Goal: Task Accomplishment & Management: Complete application form

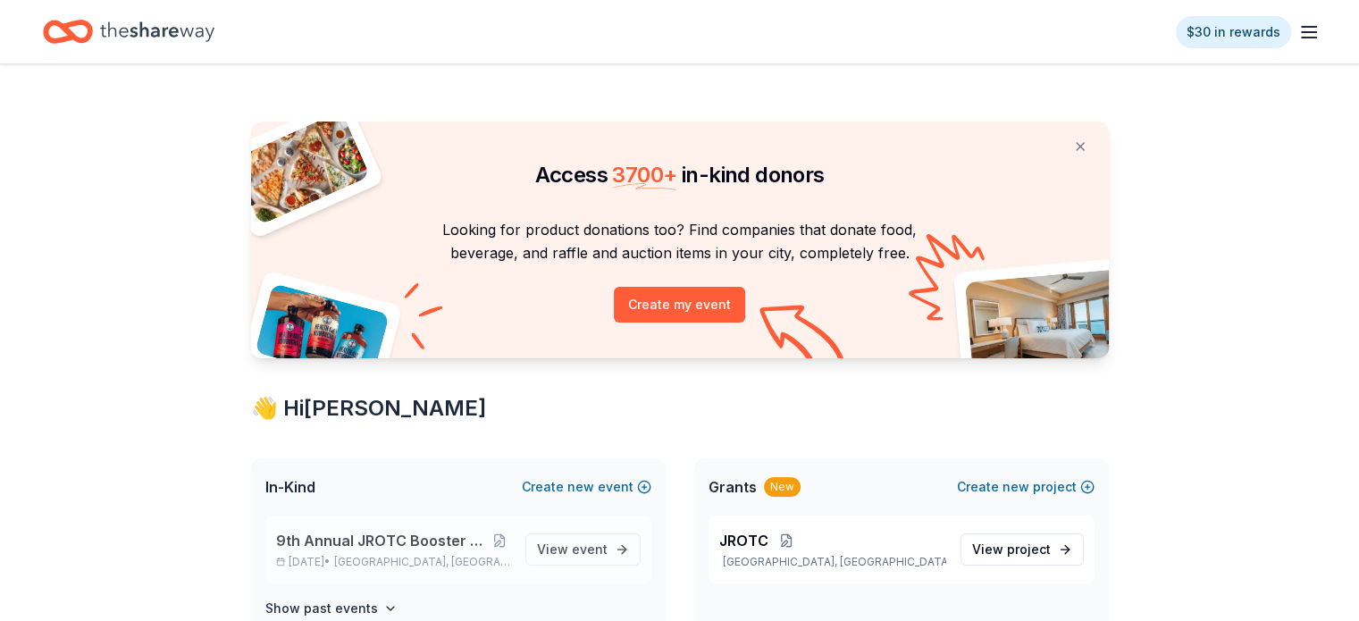
click at [386, 539] on span "9th Annual JROTC Booster Club Holiday Bazaar" at bounding box center [382, 540] width 213 height 21
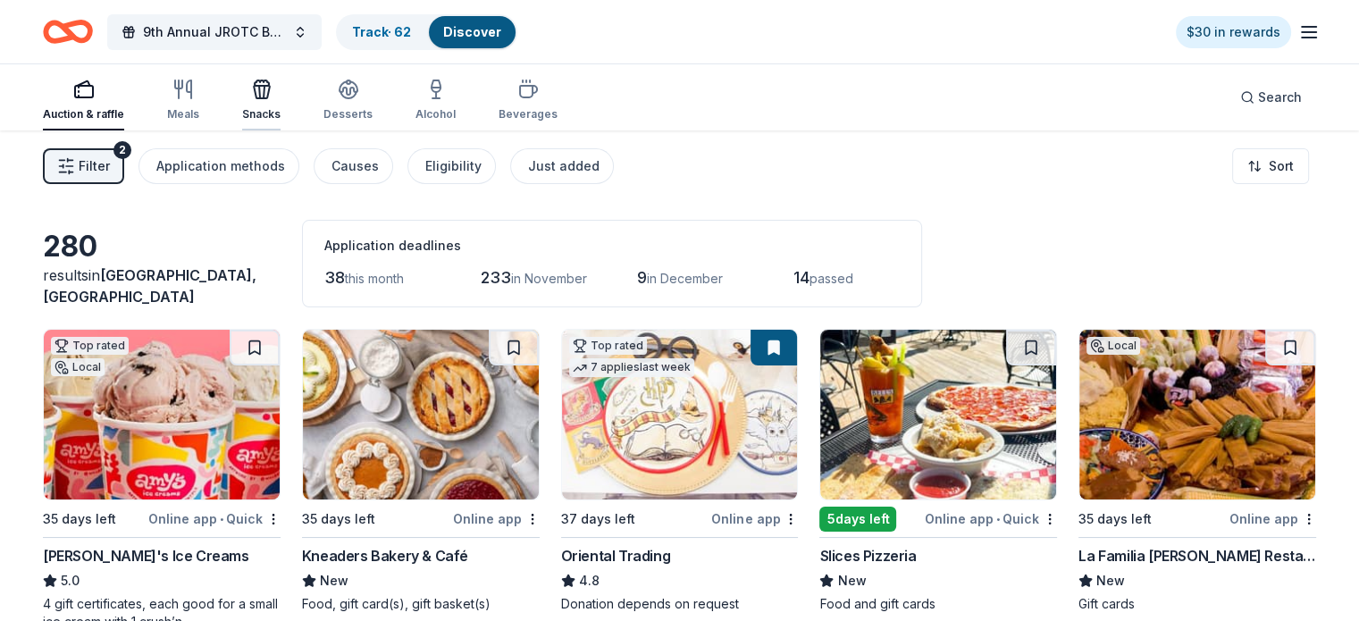
click at [260, 93] on icon "button" at bounding box center [259, 92] width 1 height 13
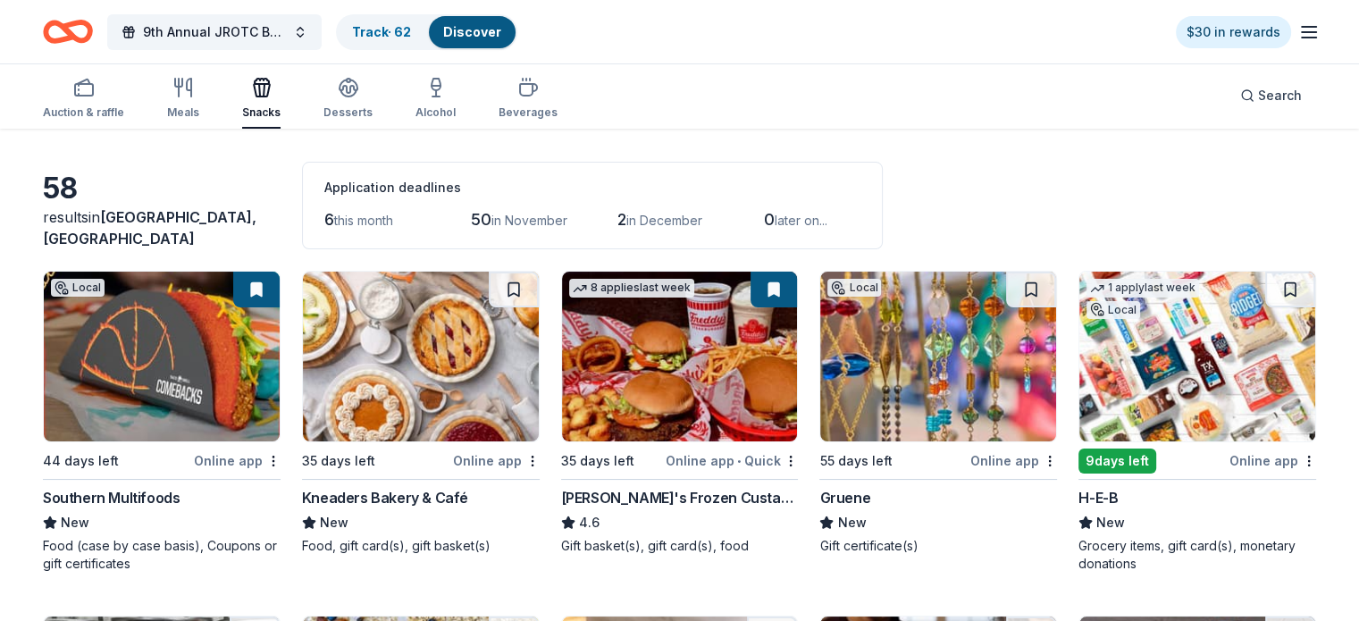
scroll to position [89, 0]
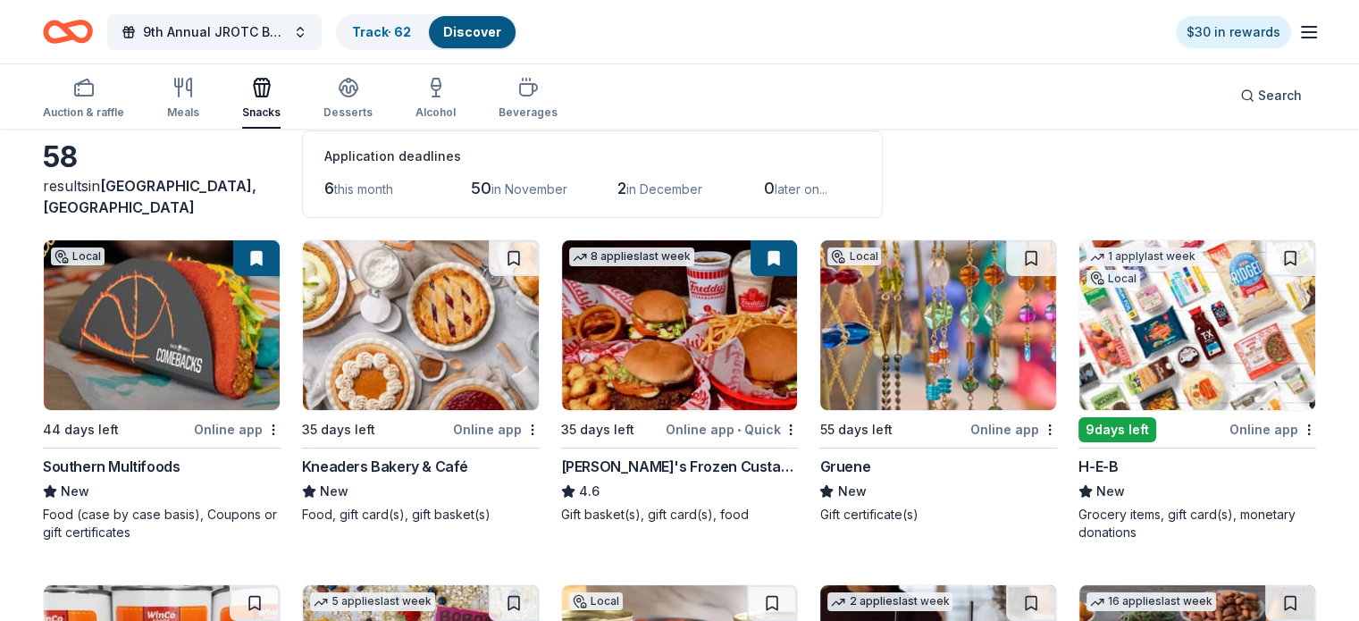
click at [651, 462] on div "Freddy's Frozen Custard & Steakburgers" at bounding box center [680, 466] width 238 height 21
click at [1258, 99] on span "Search" at bounding box center [1280, 95] width 44 height 21
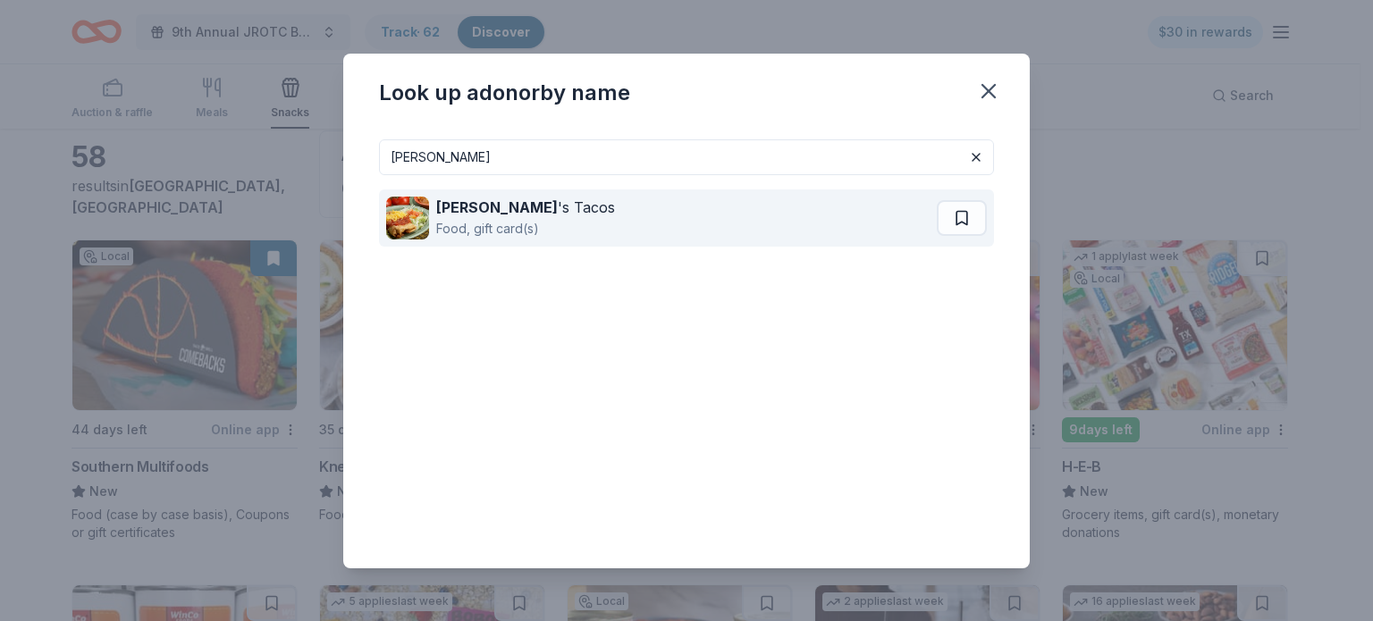
type input "rudy"
click at [497, 224] on div "Food, gift card(s)" at bounding box center [525, 228] width 179 height 21
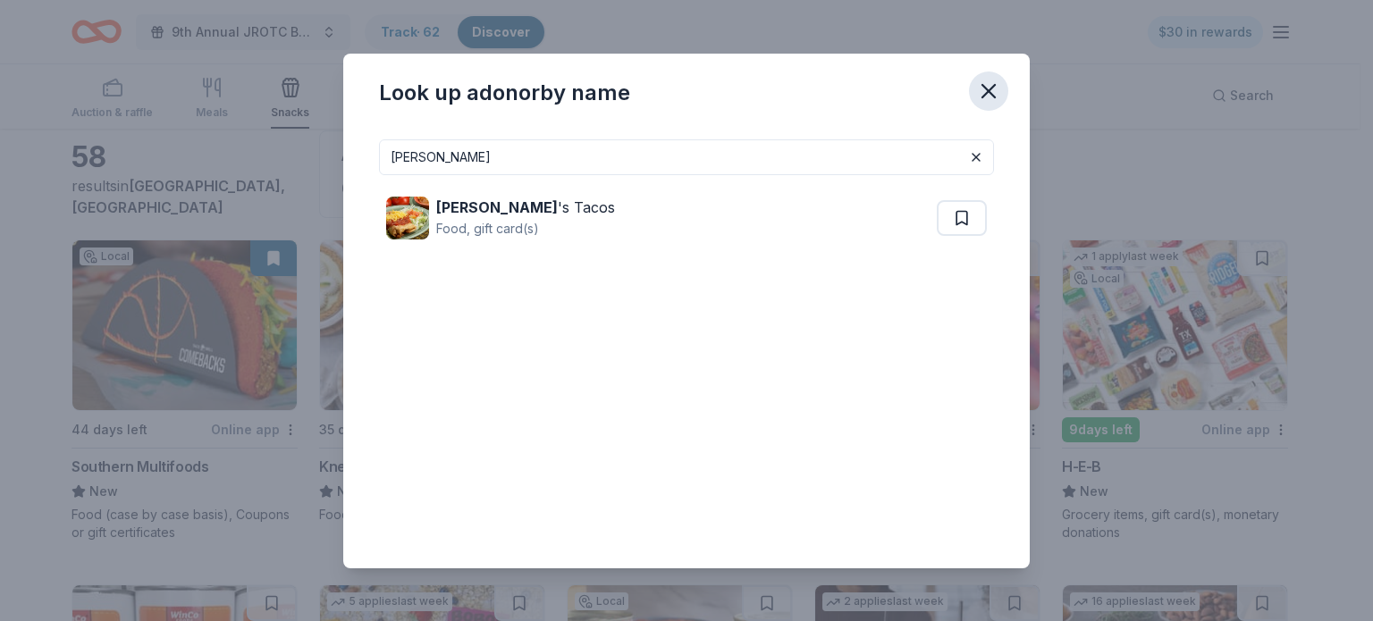
click at [994, 97] on icon "button" at bounding box center [988, 91] width 13 height 13
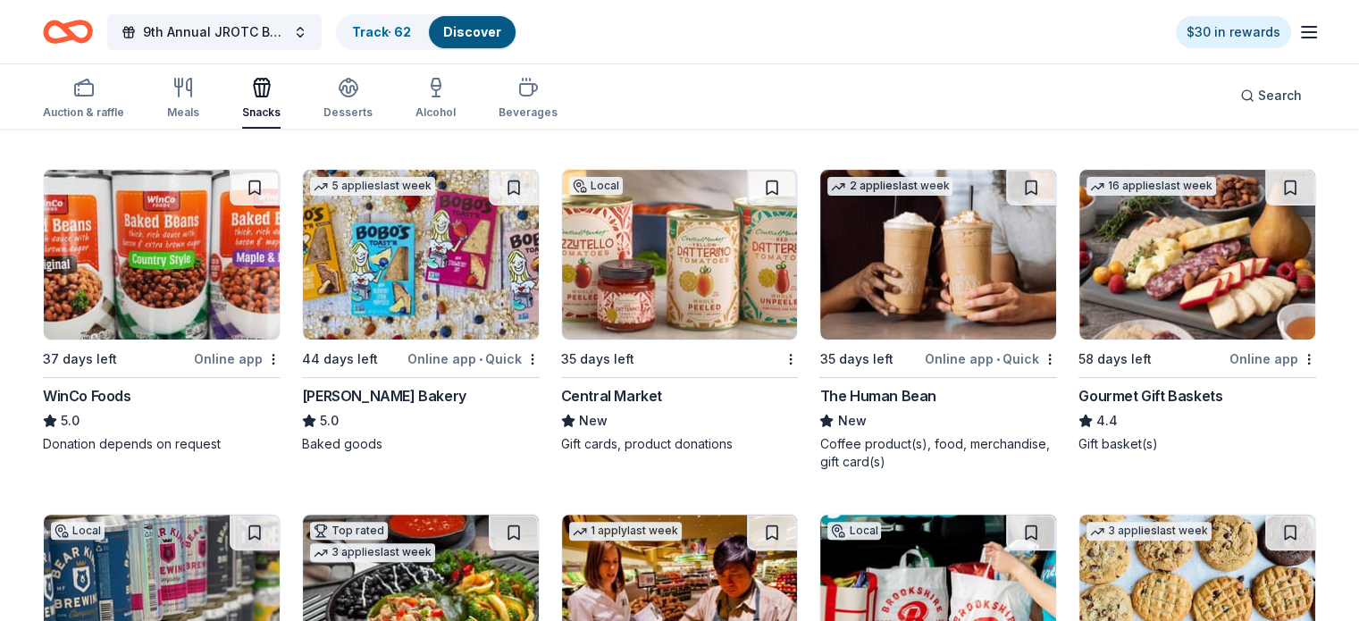
scroll to position [536, 0]
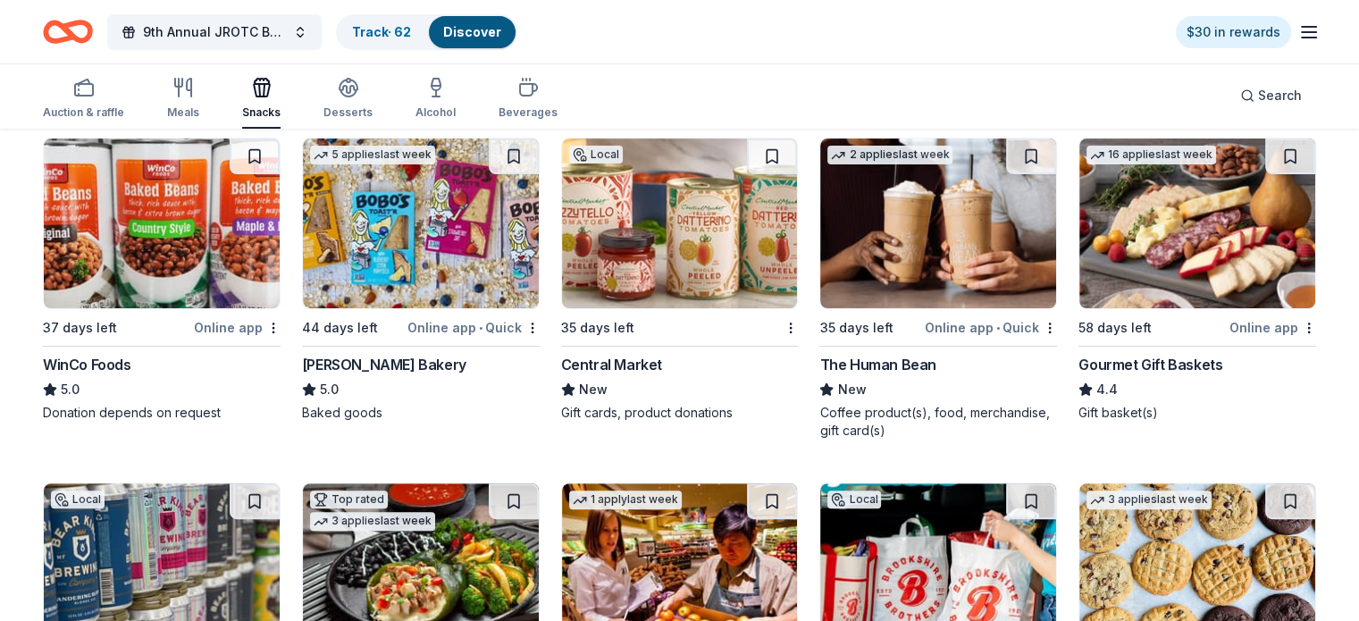
click at [861, 365] on div "The Human Bean" at bounding box center [877, 364] width 116 height 21
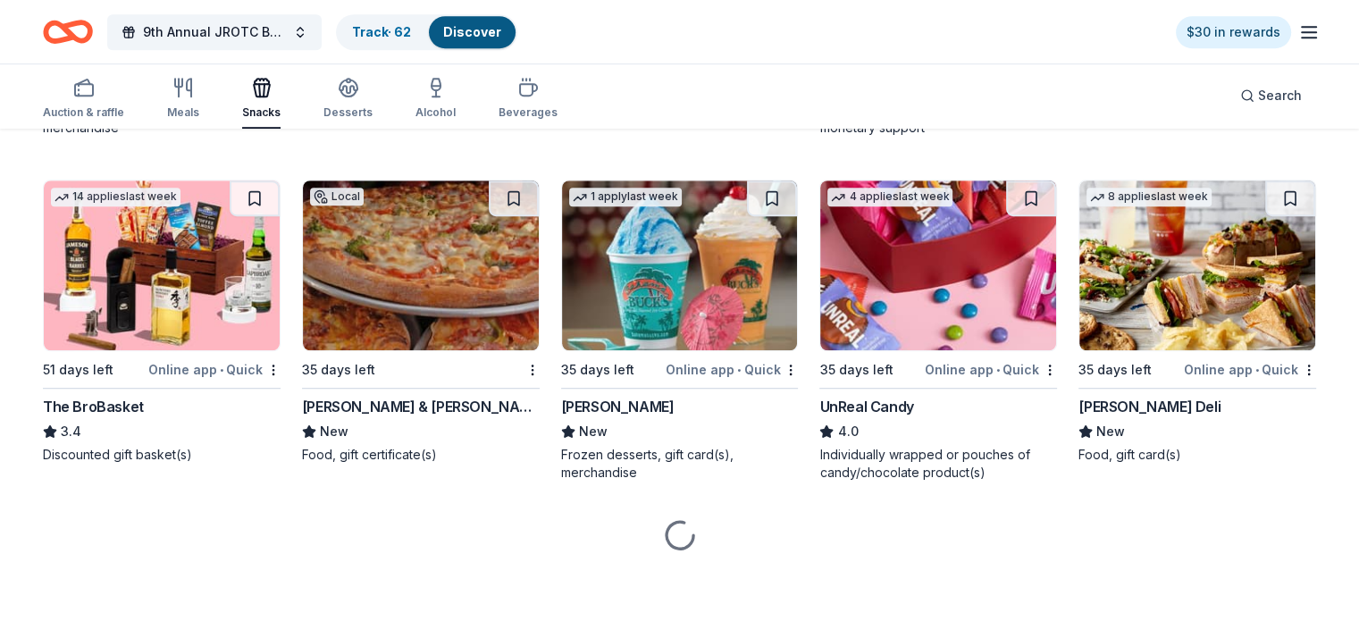
scroll to position [1186, 0]
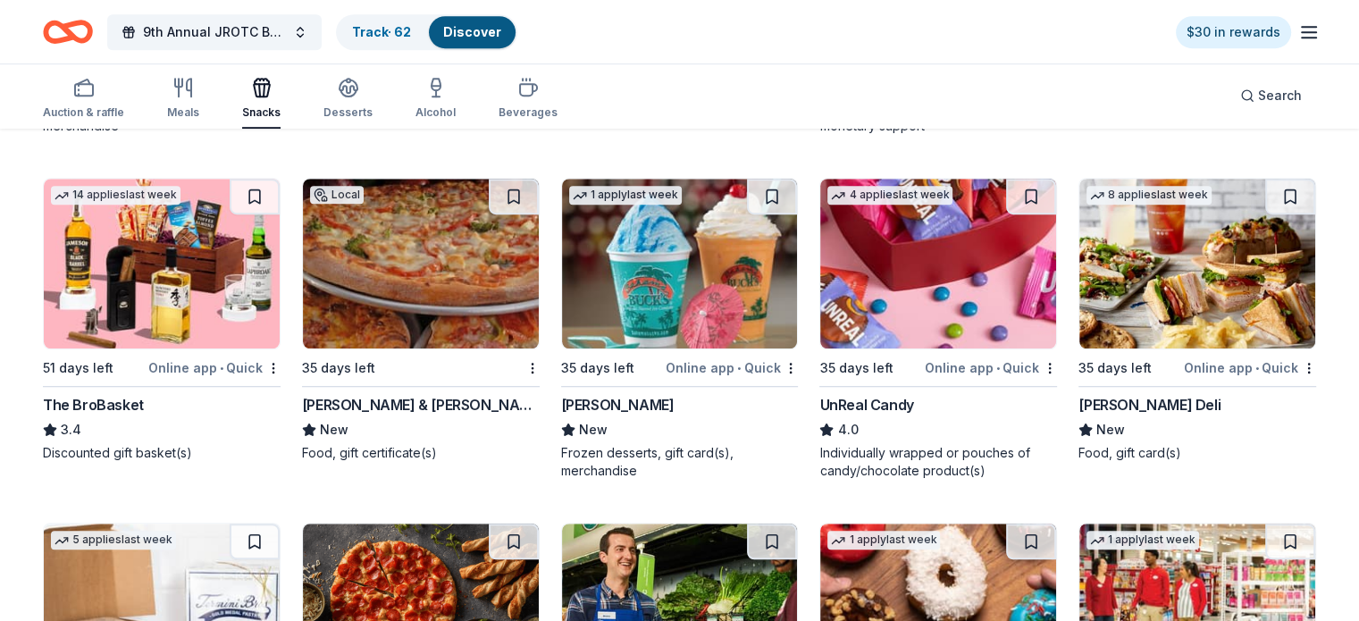
click at [864, 278] on img at bounding box center [938, 264] width 236 height 170
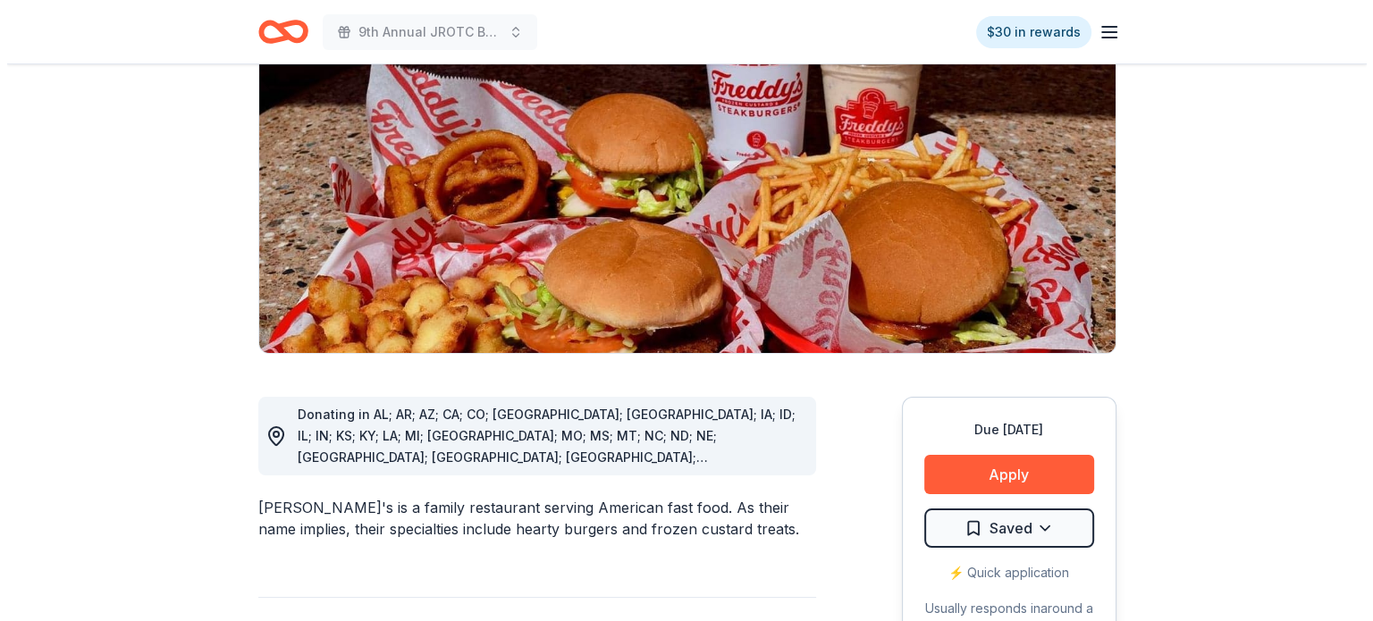
scroll to position [268, 0]
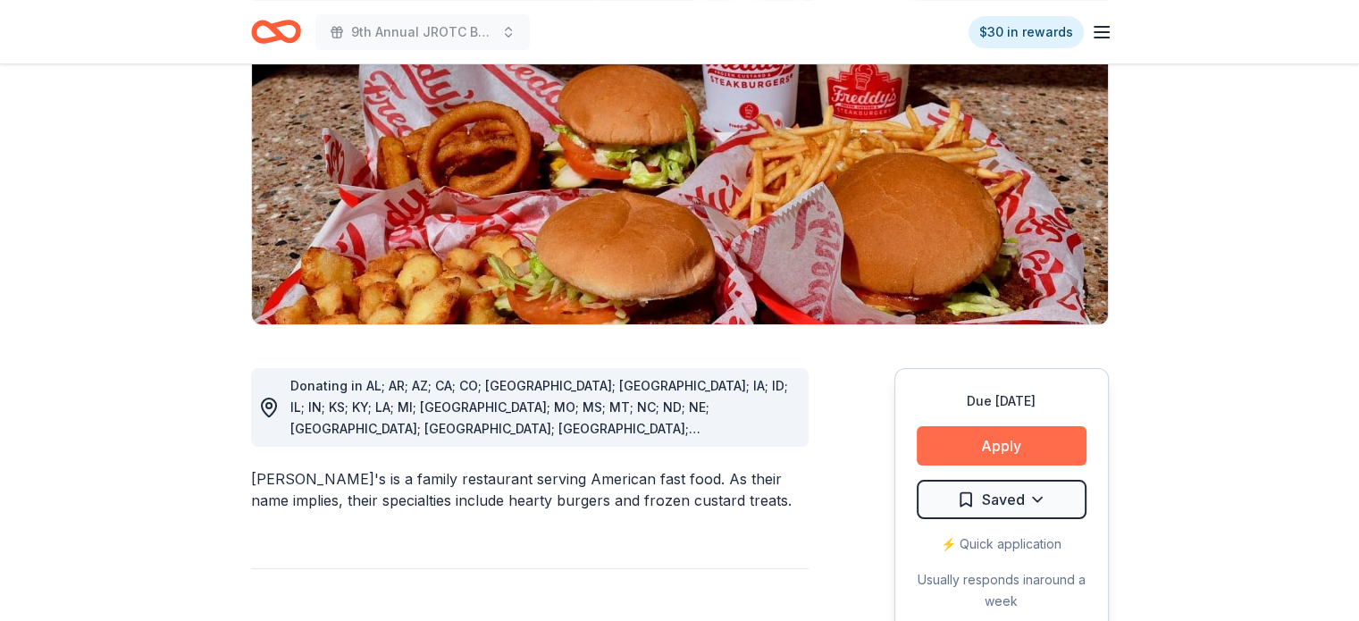
click at [1019, 426] on button "Apply" at bounding box center [1002, 445] width 170 height 39
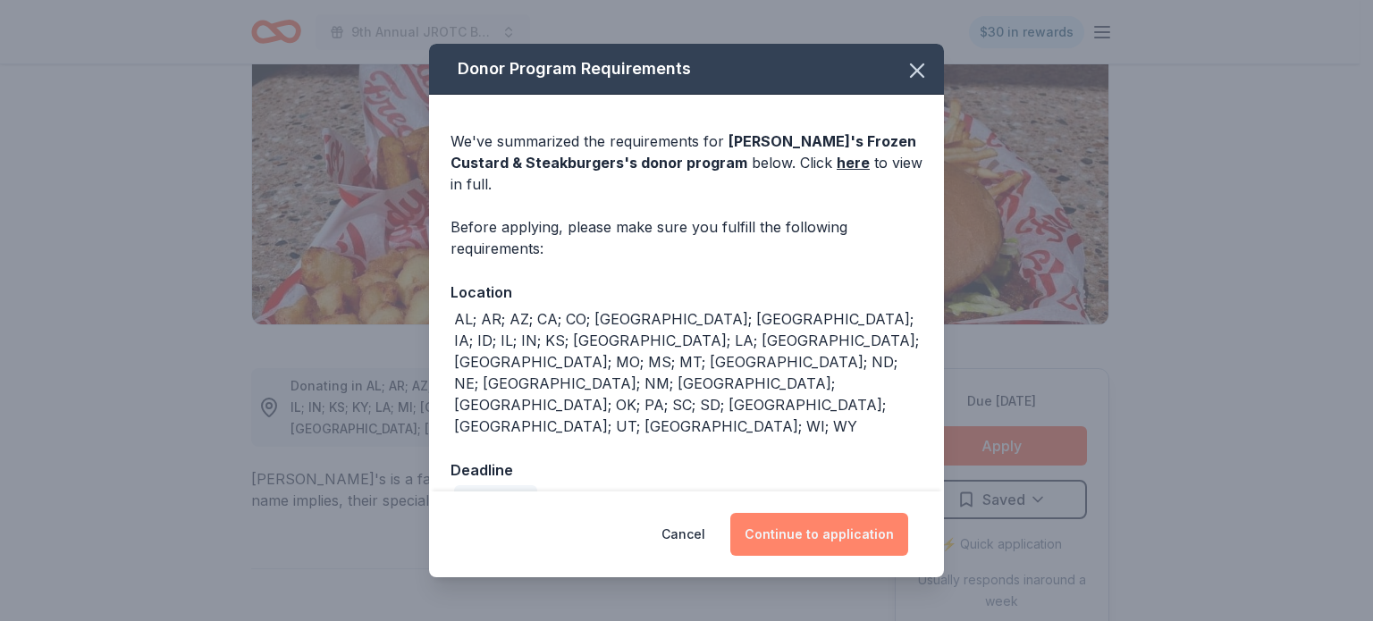
click at [847, 515] on button "Continue to application" at bounding box center [819, 534] width 178 height 43
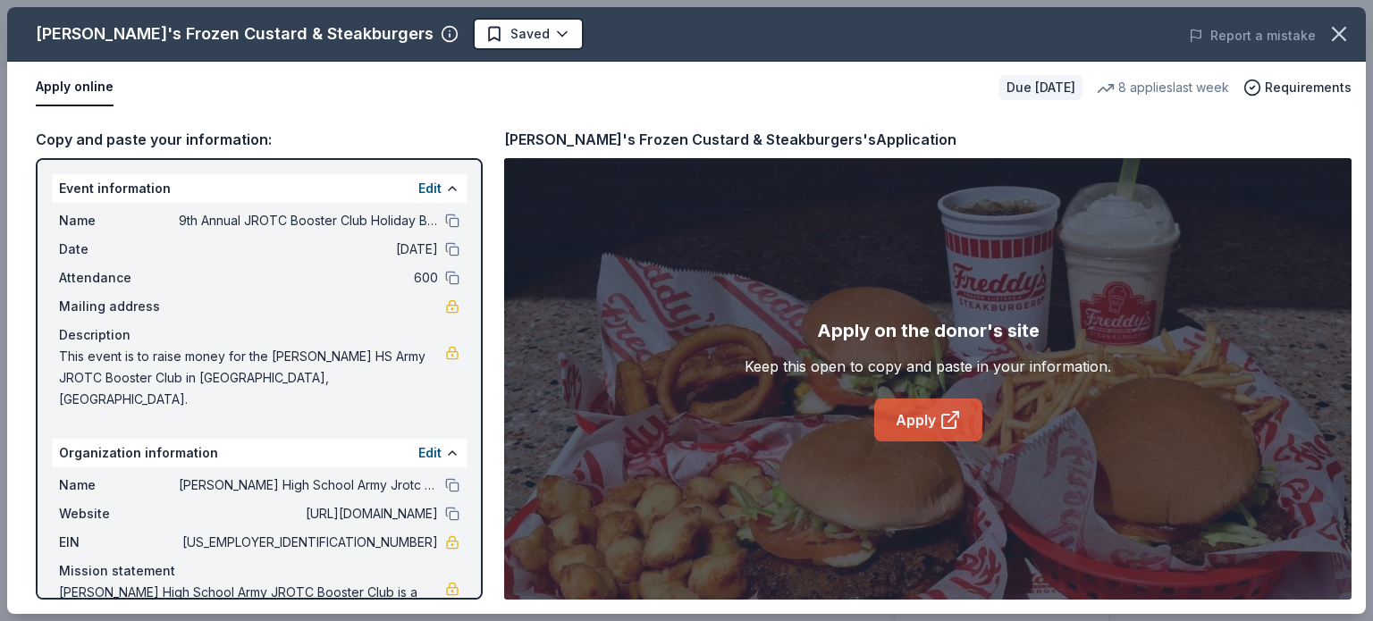
click at [919, 418] on link "Apply" at bounding box center [928, 420] width 108 height 43
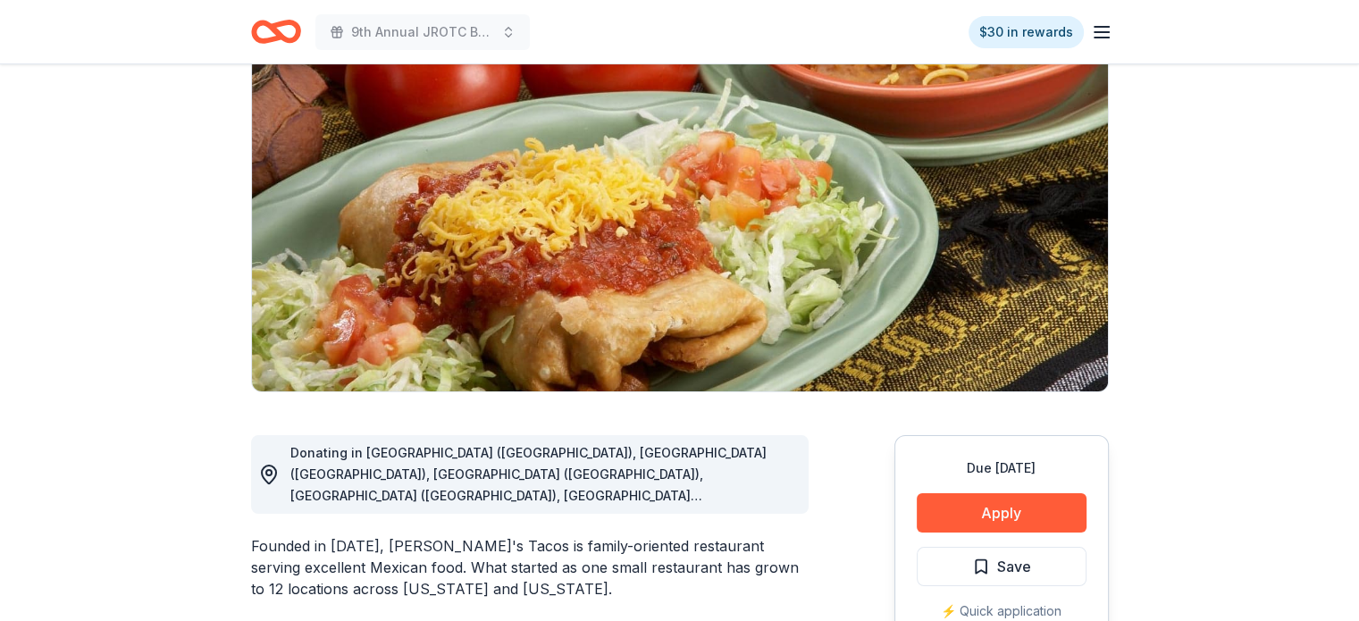
scroll to position [268, 0]
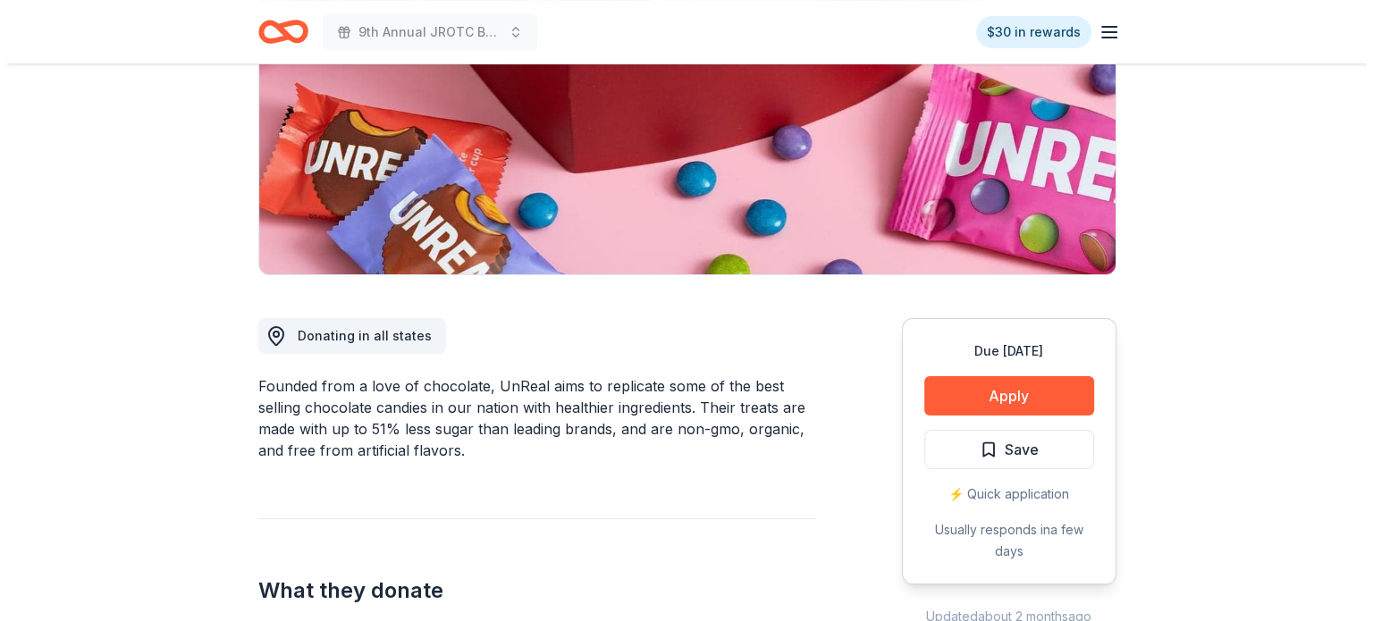
scroll to position [268, 0]
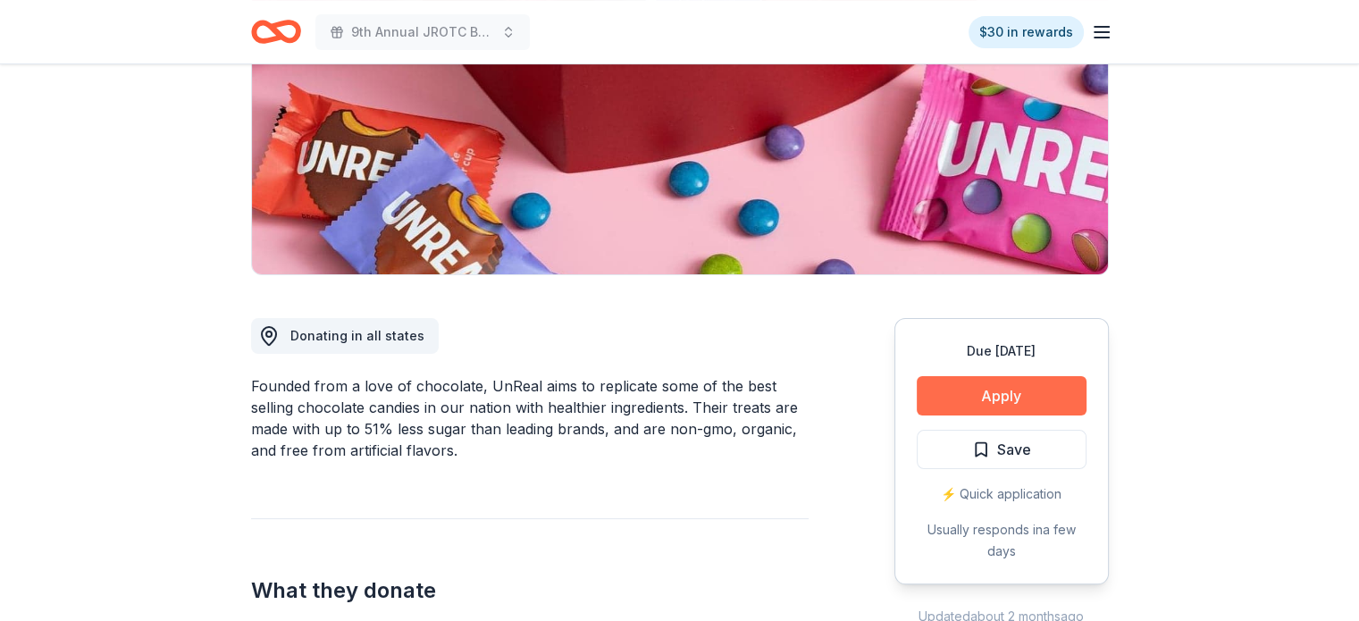
click at [985, 395] on button "Apply" at bounding box center [1002, 395] width 170 height 39
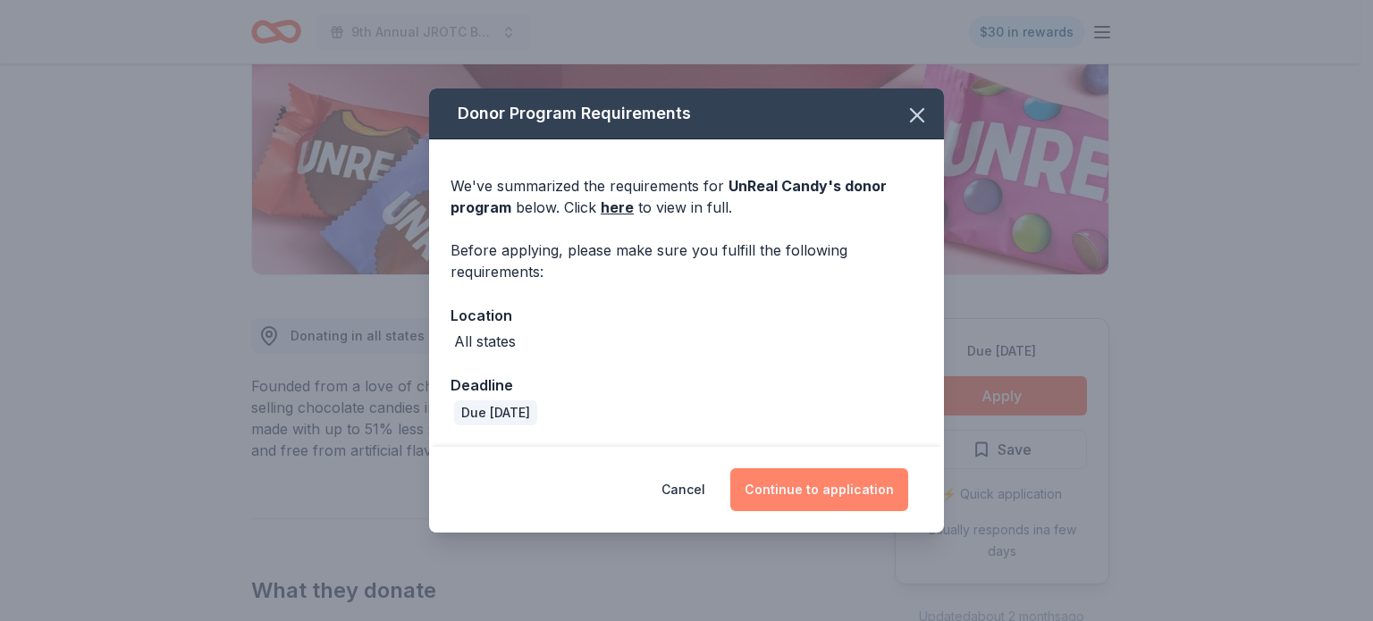
click at [856, 490] on button "Continue to application" at bounding box center [819, 489] width 178 height 43
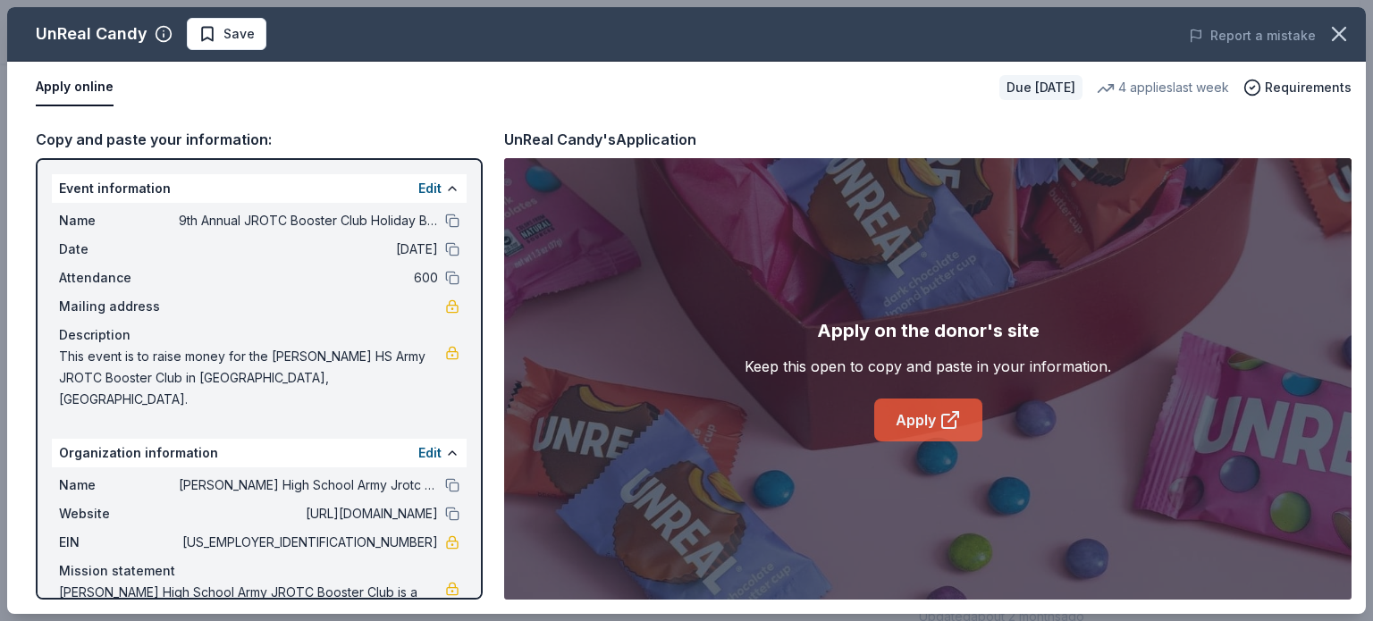
click at [911, 419] on link "Apply" at bounding box center [928, 420] width 108 height 43
click at [926, 423] on link "Apply" at bounding box center [928, 420] width 108 height 43
click at [908, 412] on link "Apply" at bounding box center [928, 420] width 108 height 43
